Goal: Check status

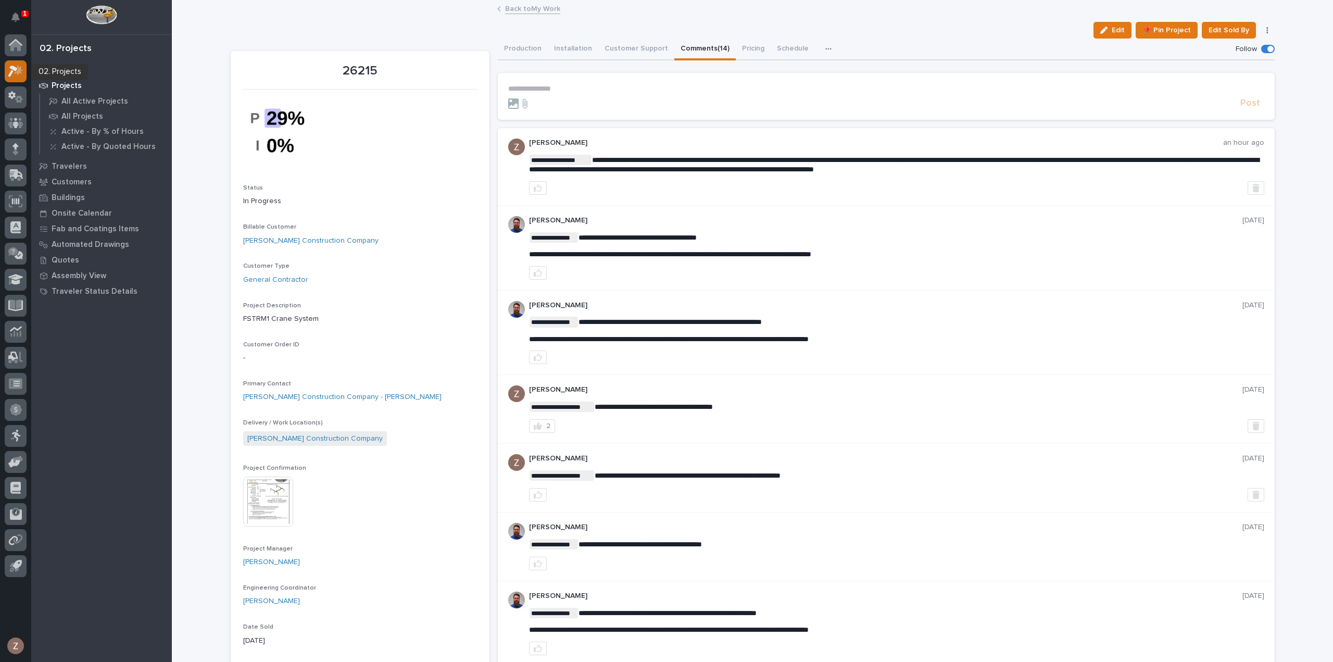
click at [18, 67] on icon at bounding box center [15, 71] width 15 height 12
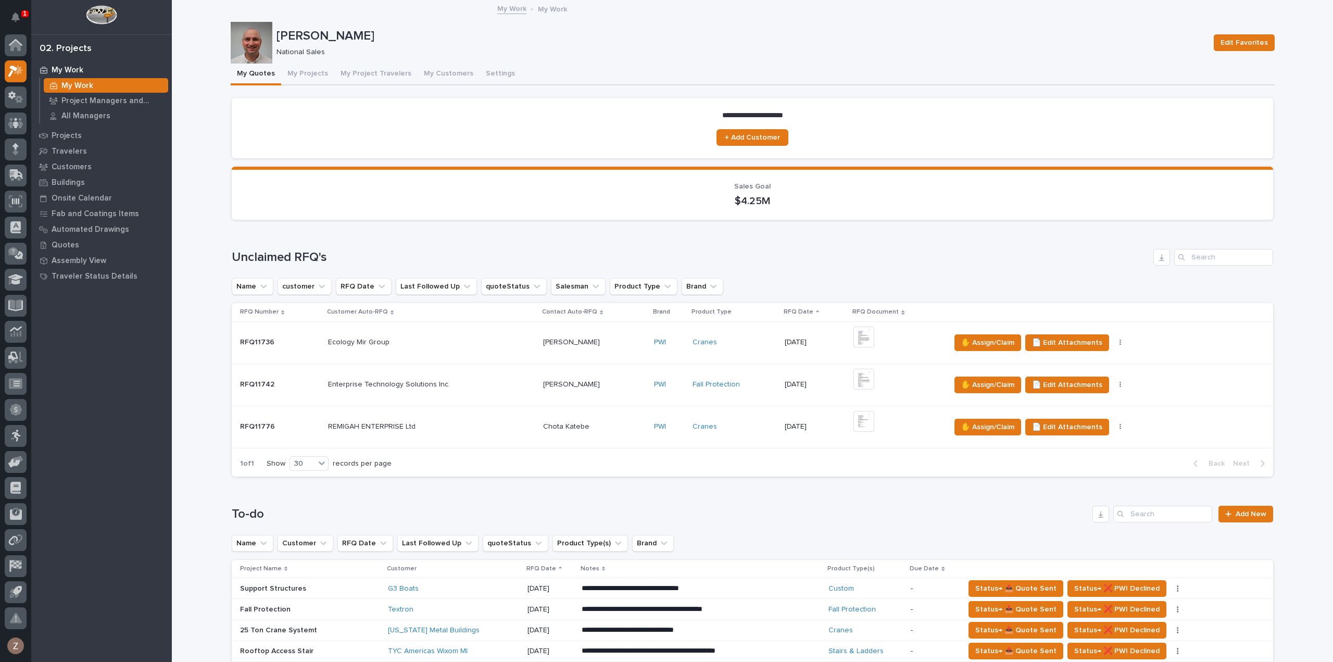
click at [21, 14] on div "1" at bounding box center [24, 13] width 7 height 7
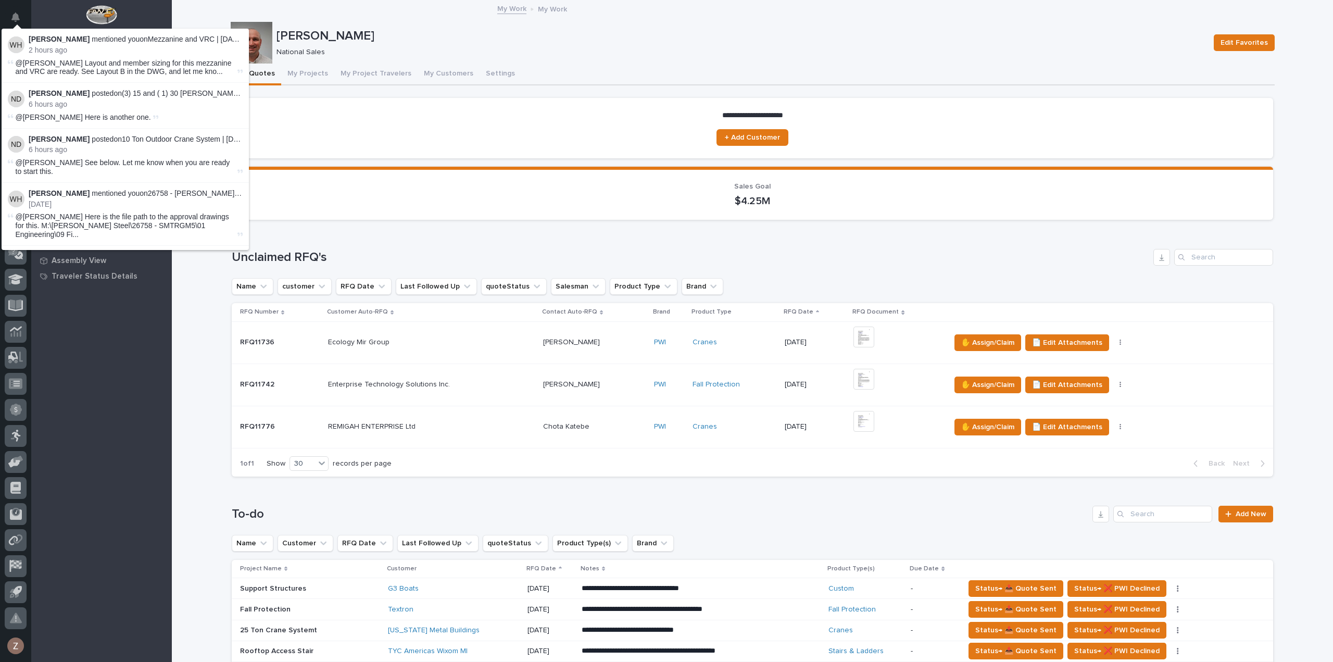
click at [21, 14] on button "Notifications" at bounding box center [16, 17] width 22 height 22
click at [486, 220] on div "Loading... Saving… Sales Goal $4.25M" at bounding box center [752, 198] width 1041 height 62
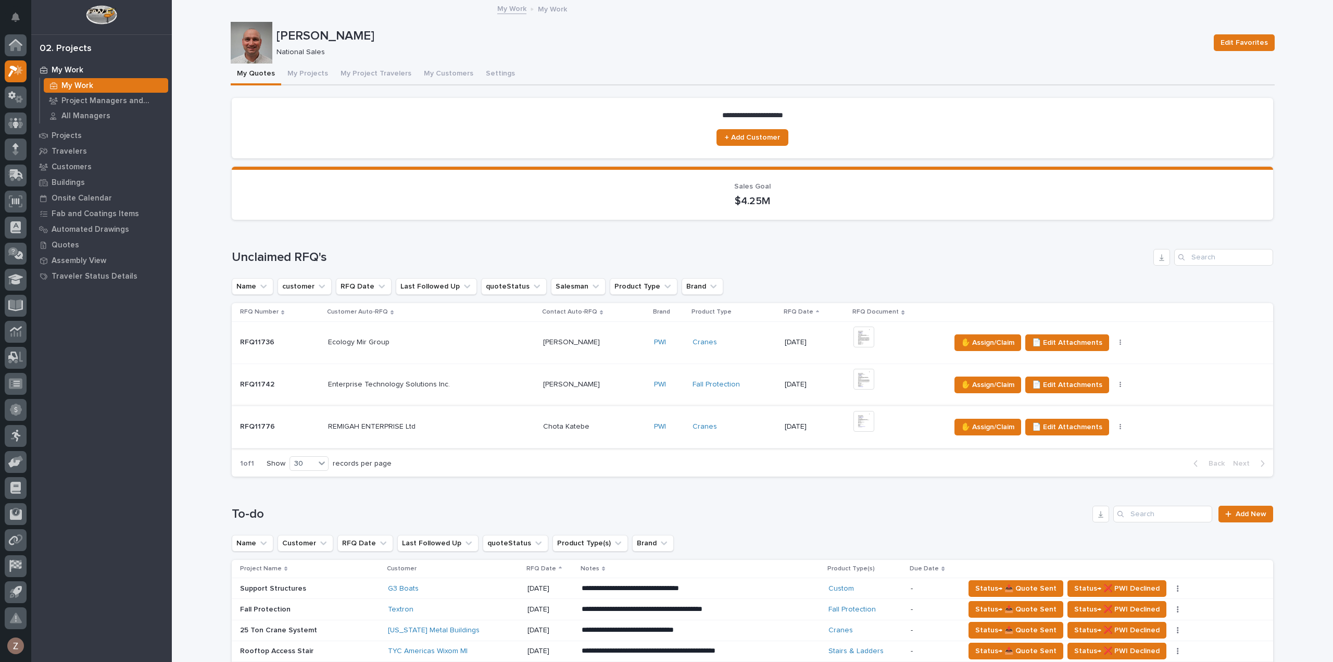
click at [859, 422] on img at bounding box center [863, 421] width 21 height 21
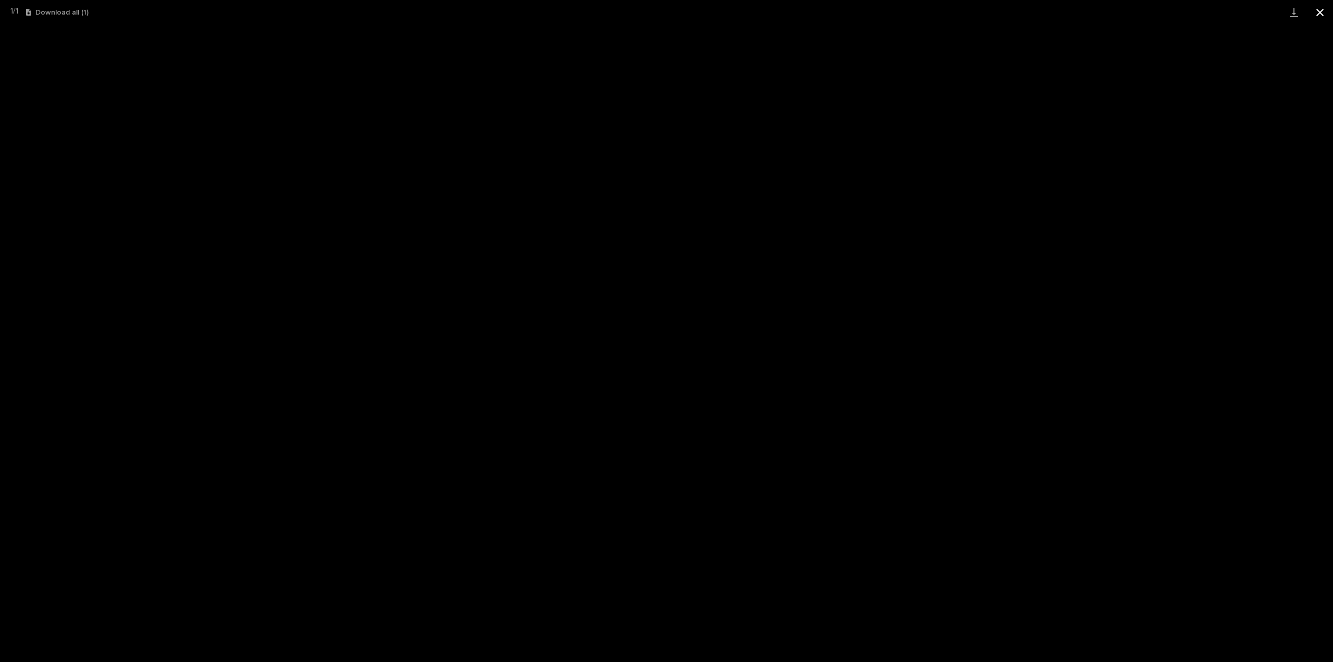
click at [1324, 7] on button "Close gallery" at bounding box center [1320, 12] width 26 height 24
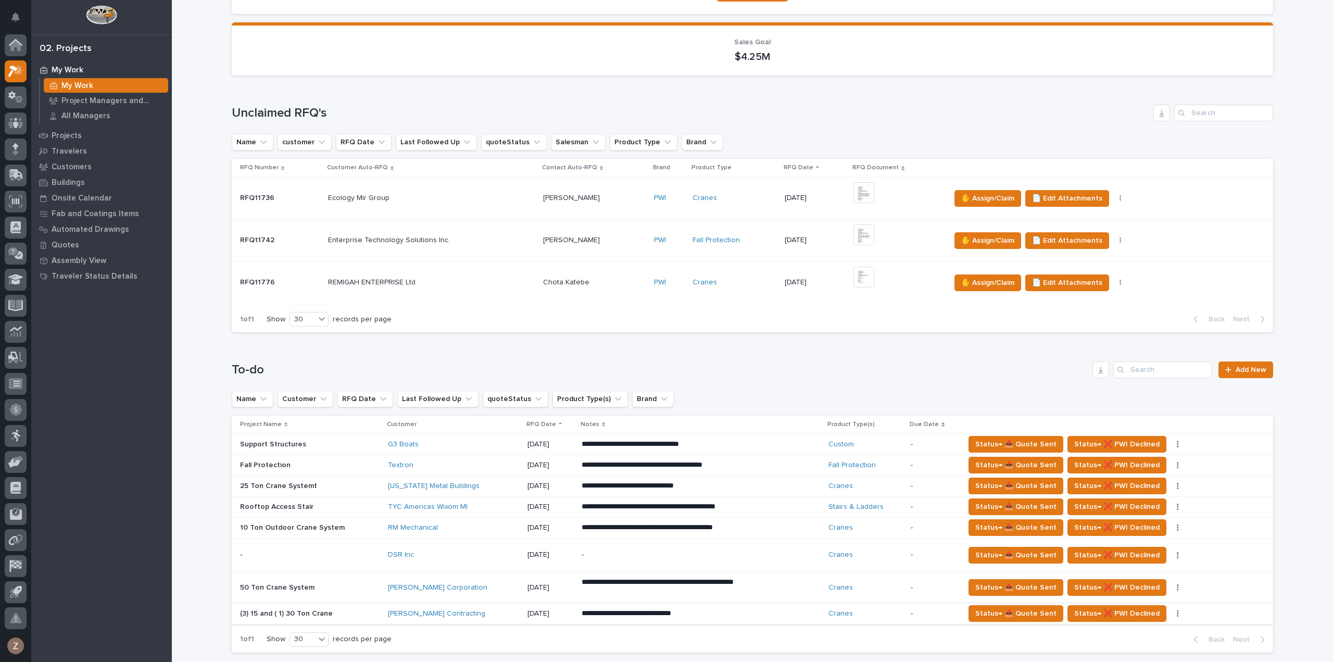
scroll to position [312, 0]
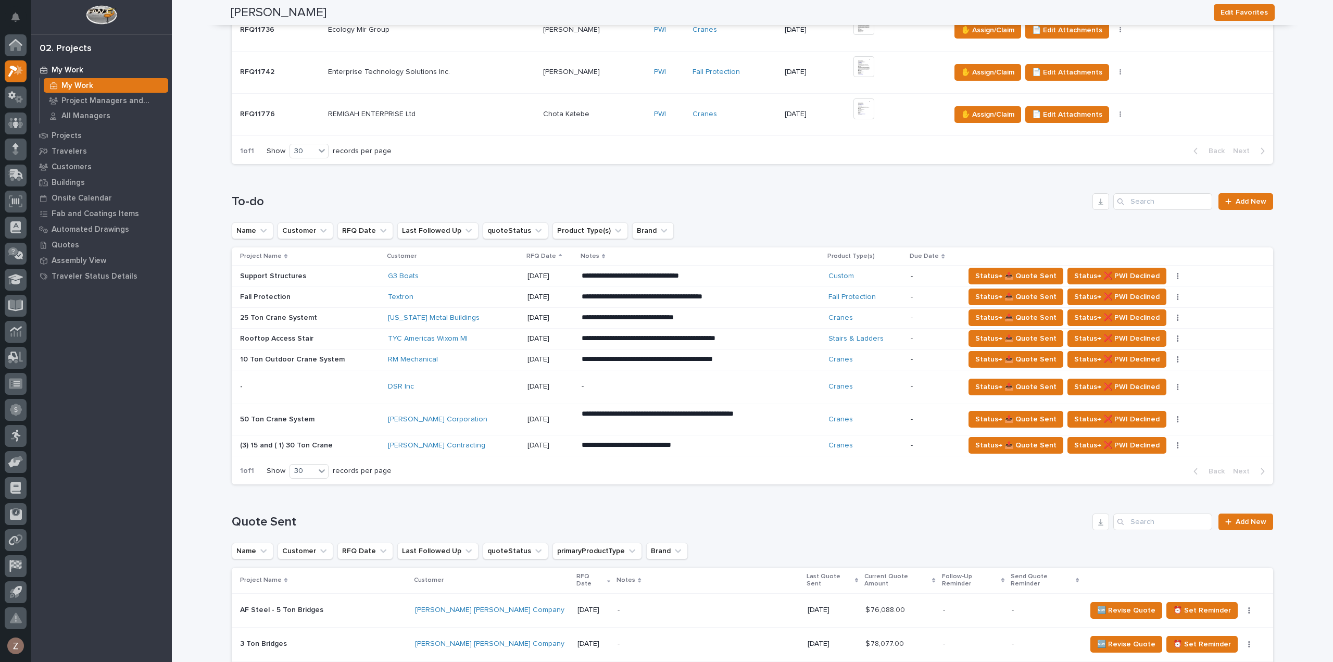
click at [547, 413] on div "[DATE]" at bounding box center [550, 418] width 46 height 11
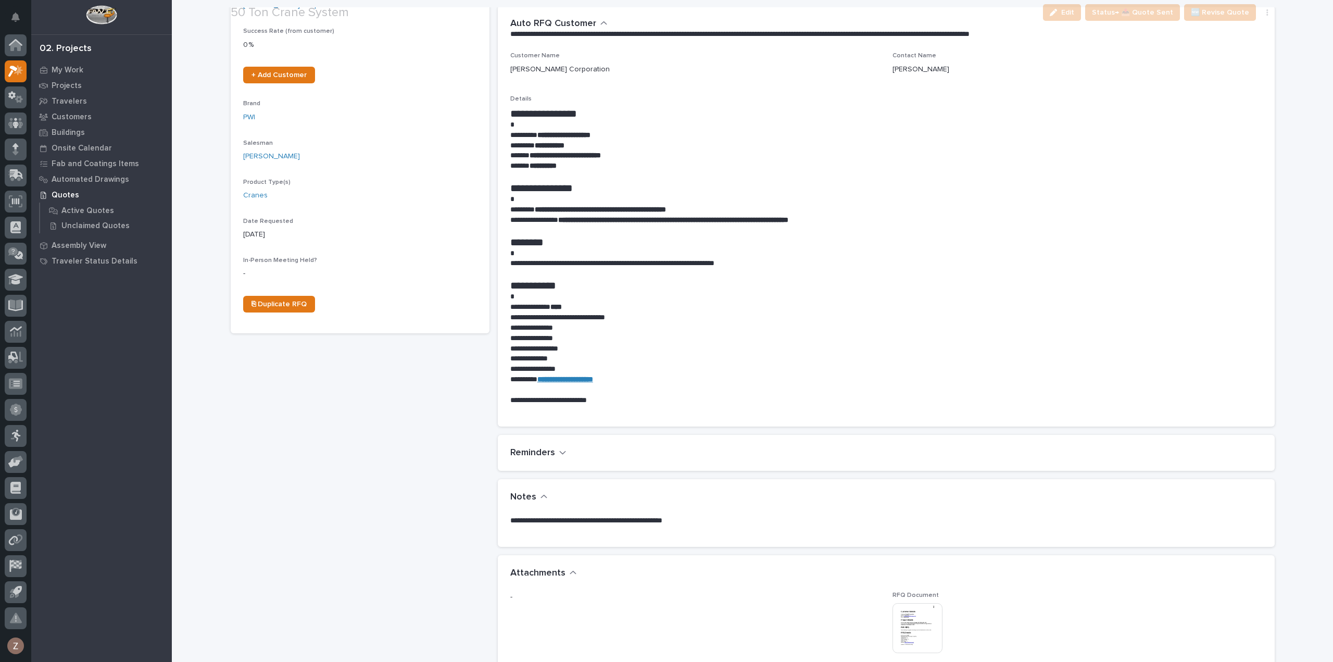
scroll to position [364, 0]
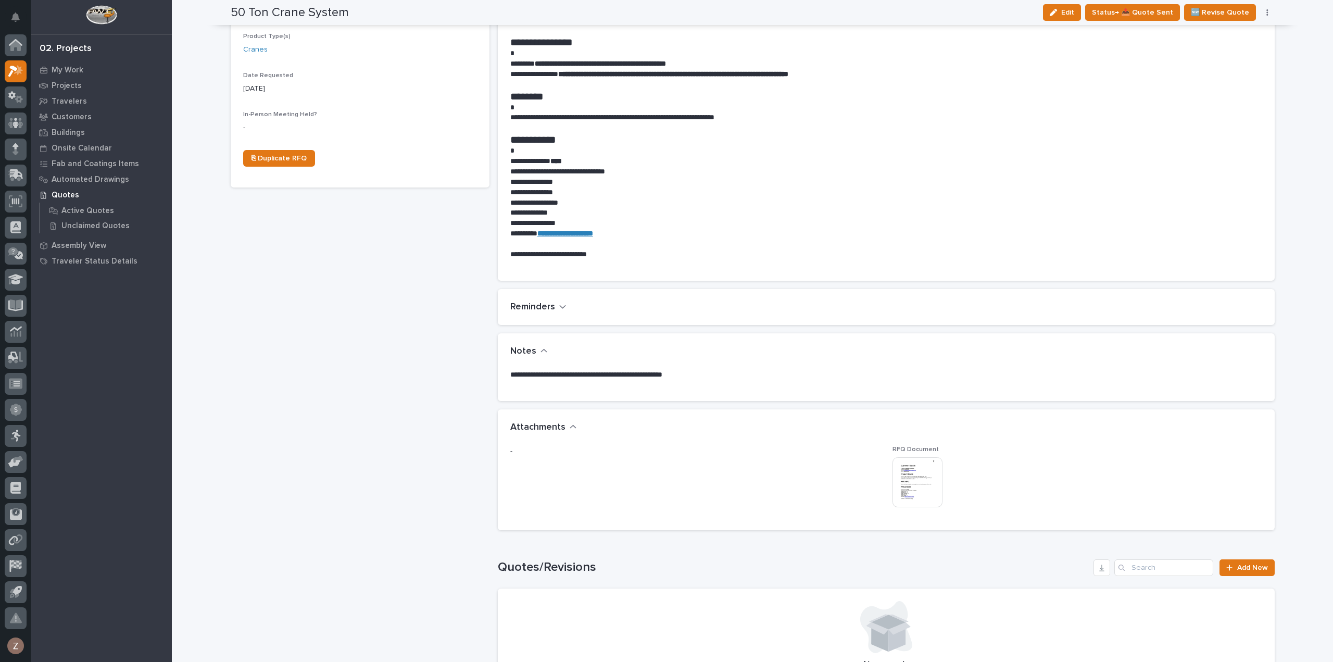
click at [929, 480] on img at bounding box center [917, 482] width 50 height 50
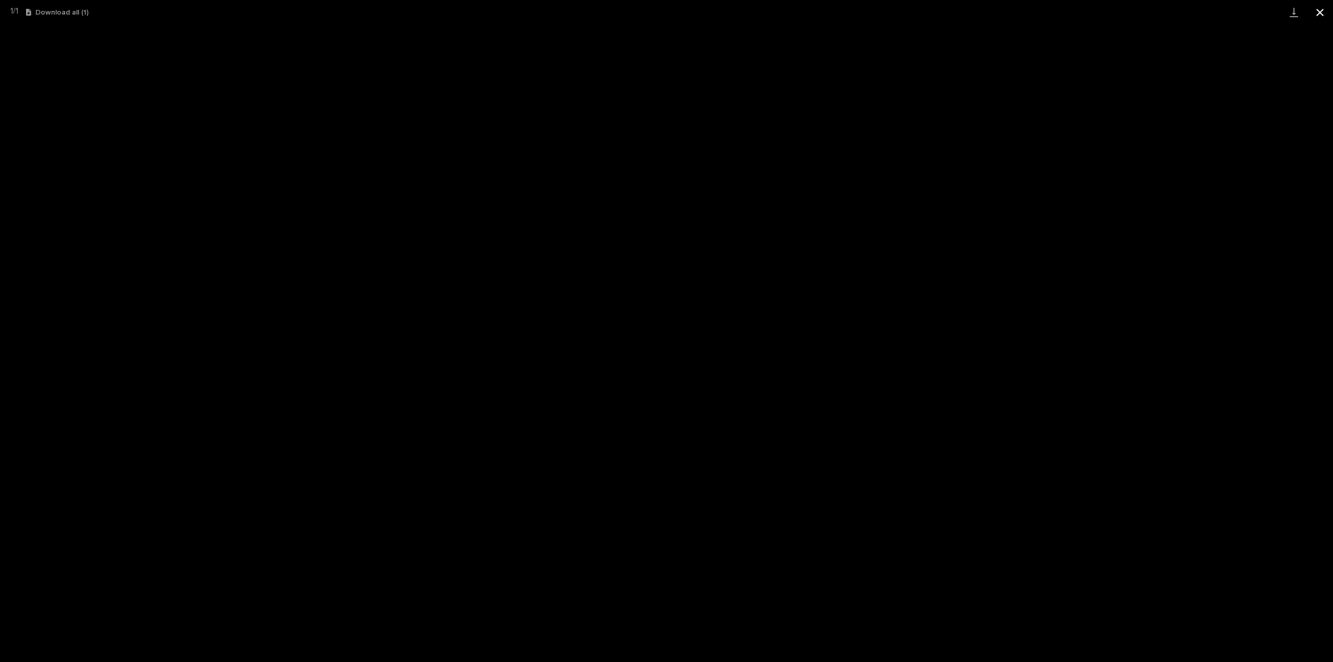
click at [1318, 8] on button "Close gallery" at bounding box center [1320, 12] width 26 height 24
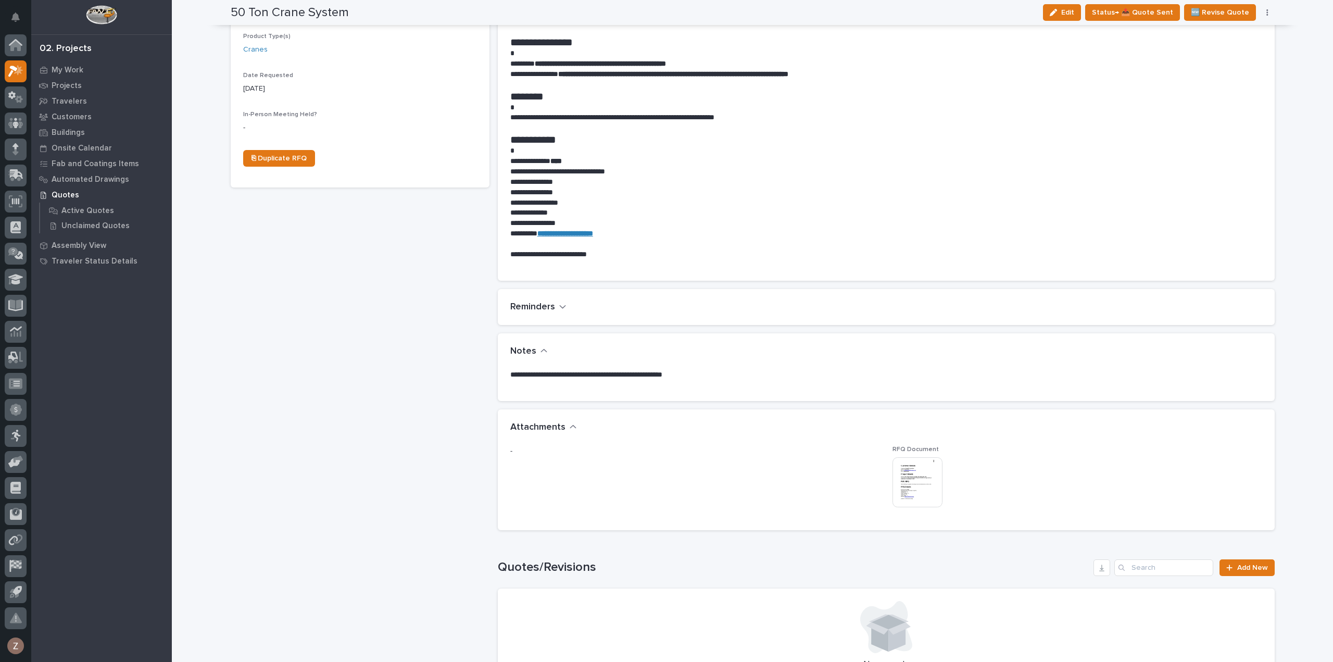
click at [918, 487] on img at bounding box center [917, 482] width 50 height 50
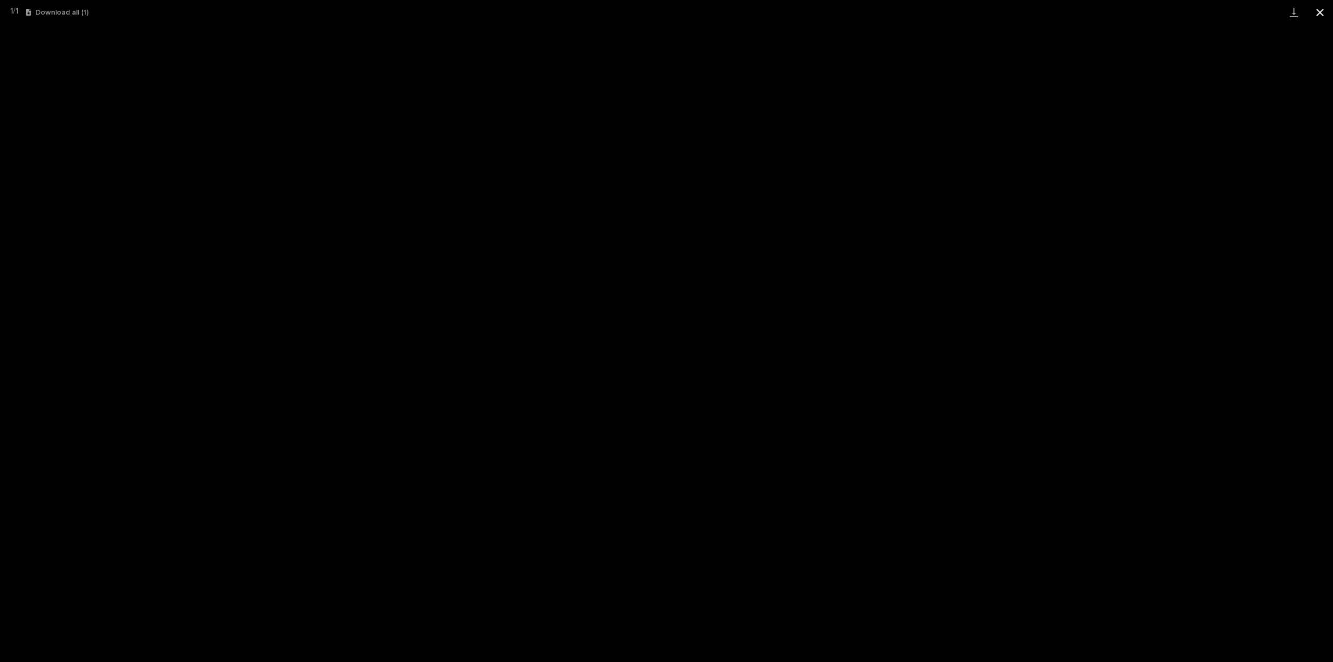
click at [1319, 7] on button "Close gallery" at bounding box center [1320, 12] width 26 height 24
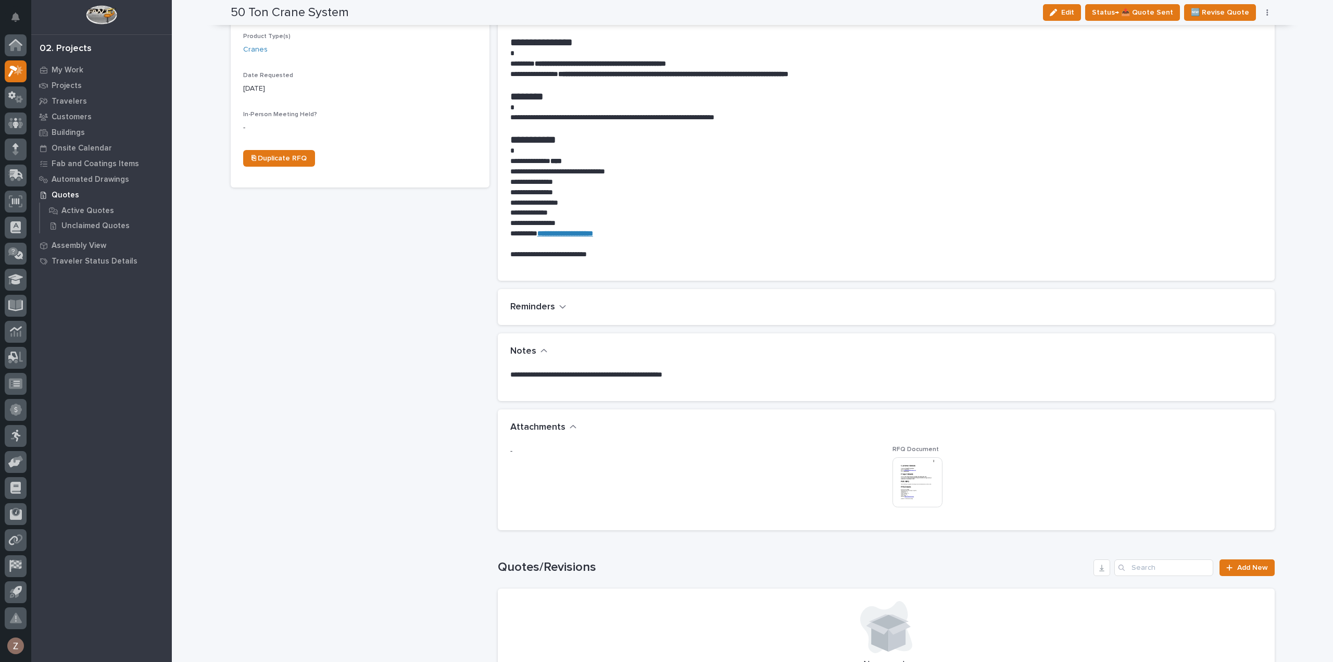
scroll to position [0, 0]
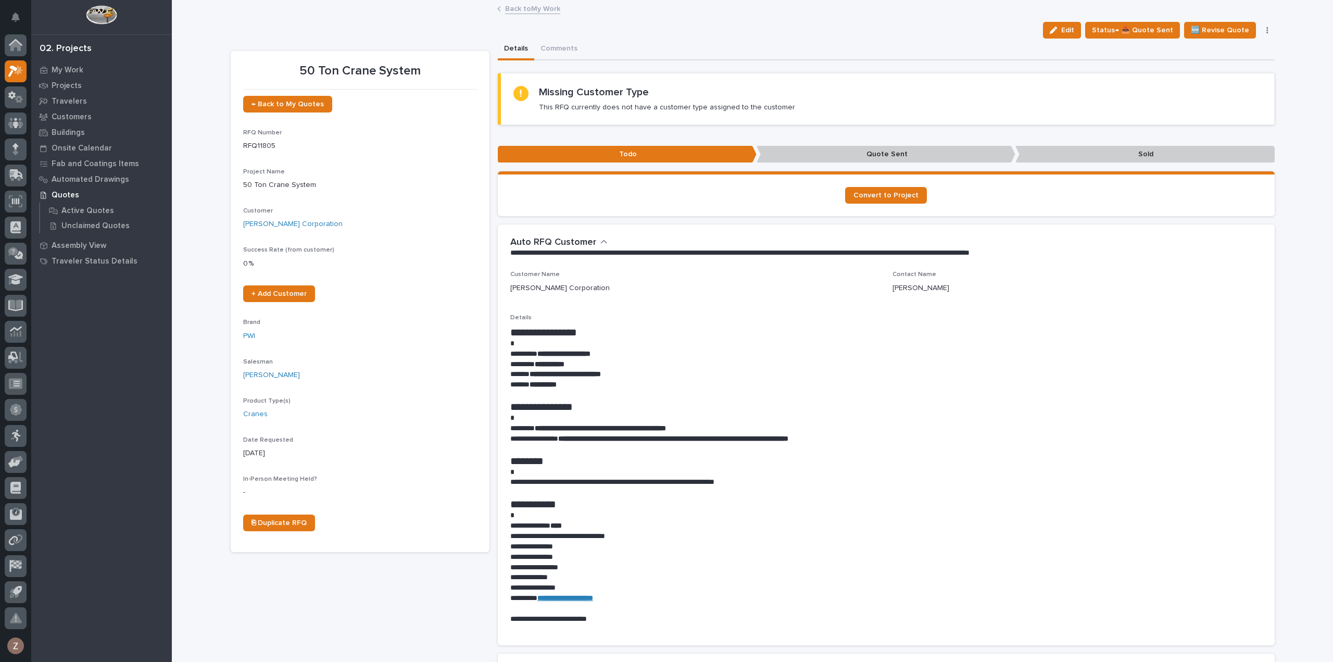
click at [540, 6] on link "Back to My Work" at bounding box center [532, 8] width 55 height 12
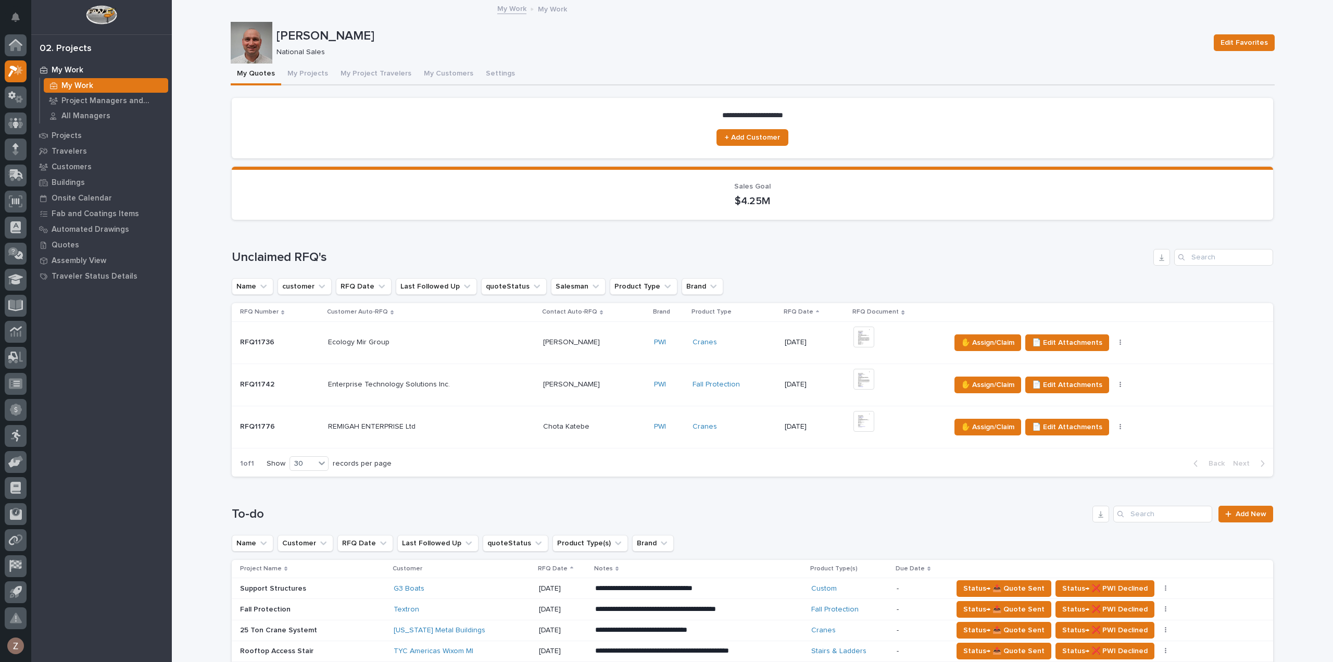
scroll to position [156, 0]
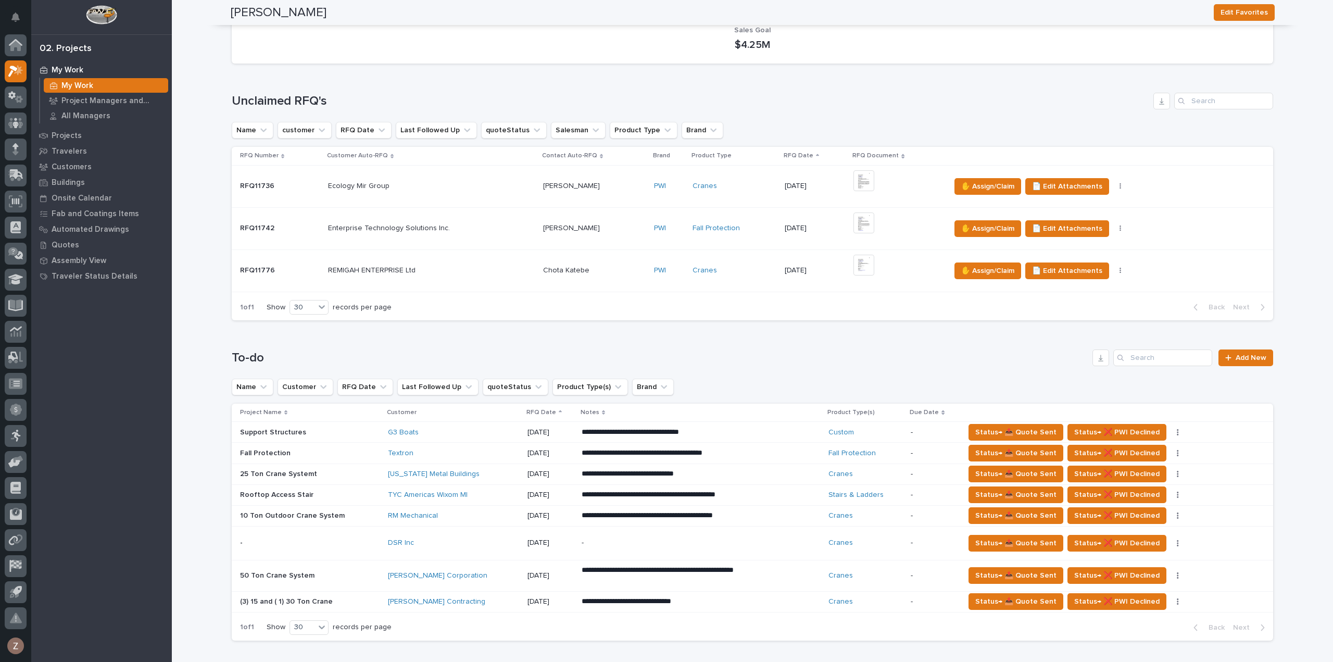
click at [635, 551] on div "-" at bounding box center [673, 542] width 182 height 23
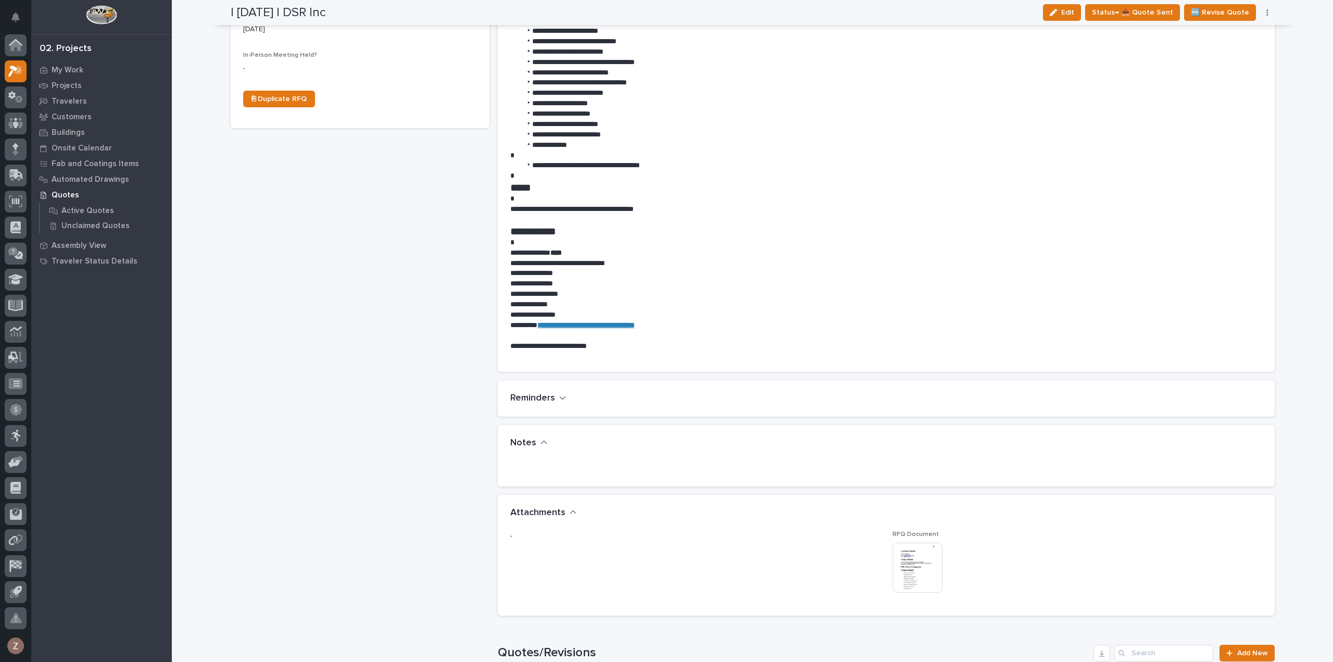
scroll to position [469, 0]
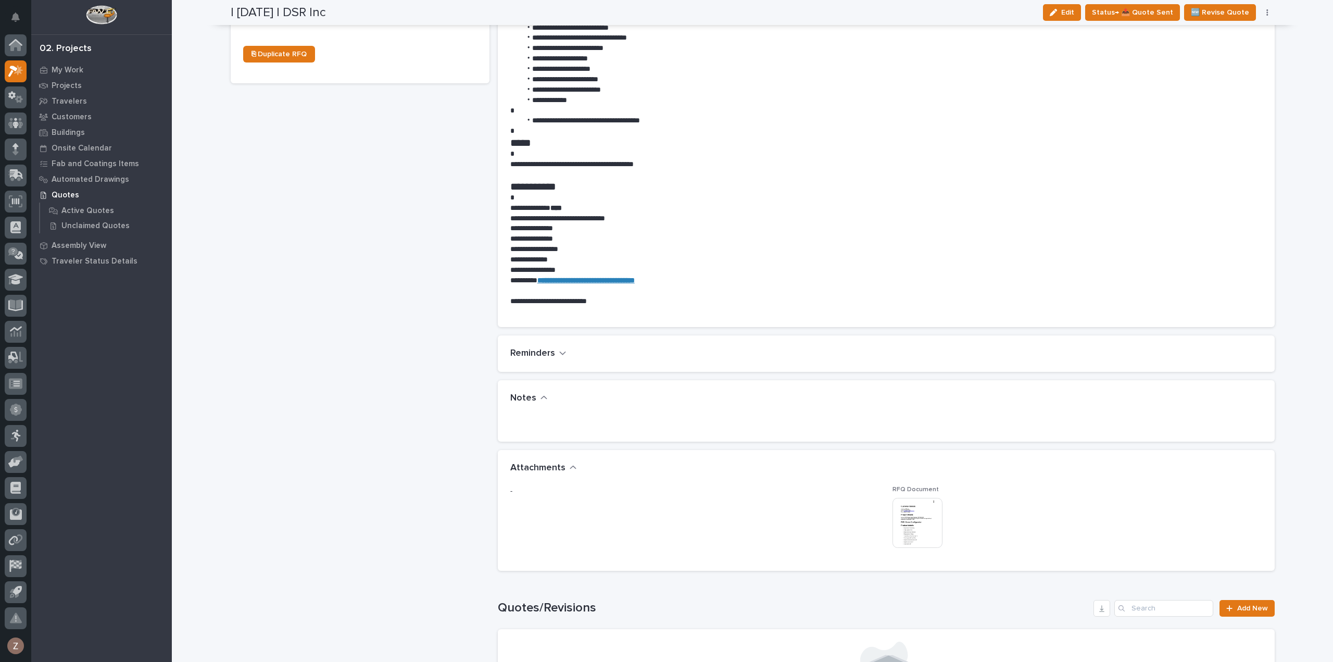
click at [919, 522] on img at bounding box center [917, 523] width 50 height 50
